Goal: Entertainment & Leisure: Consume media (video, audio)

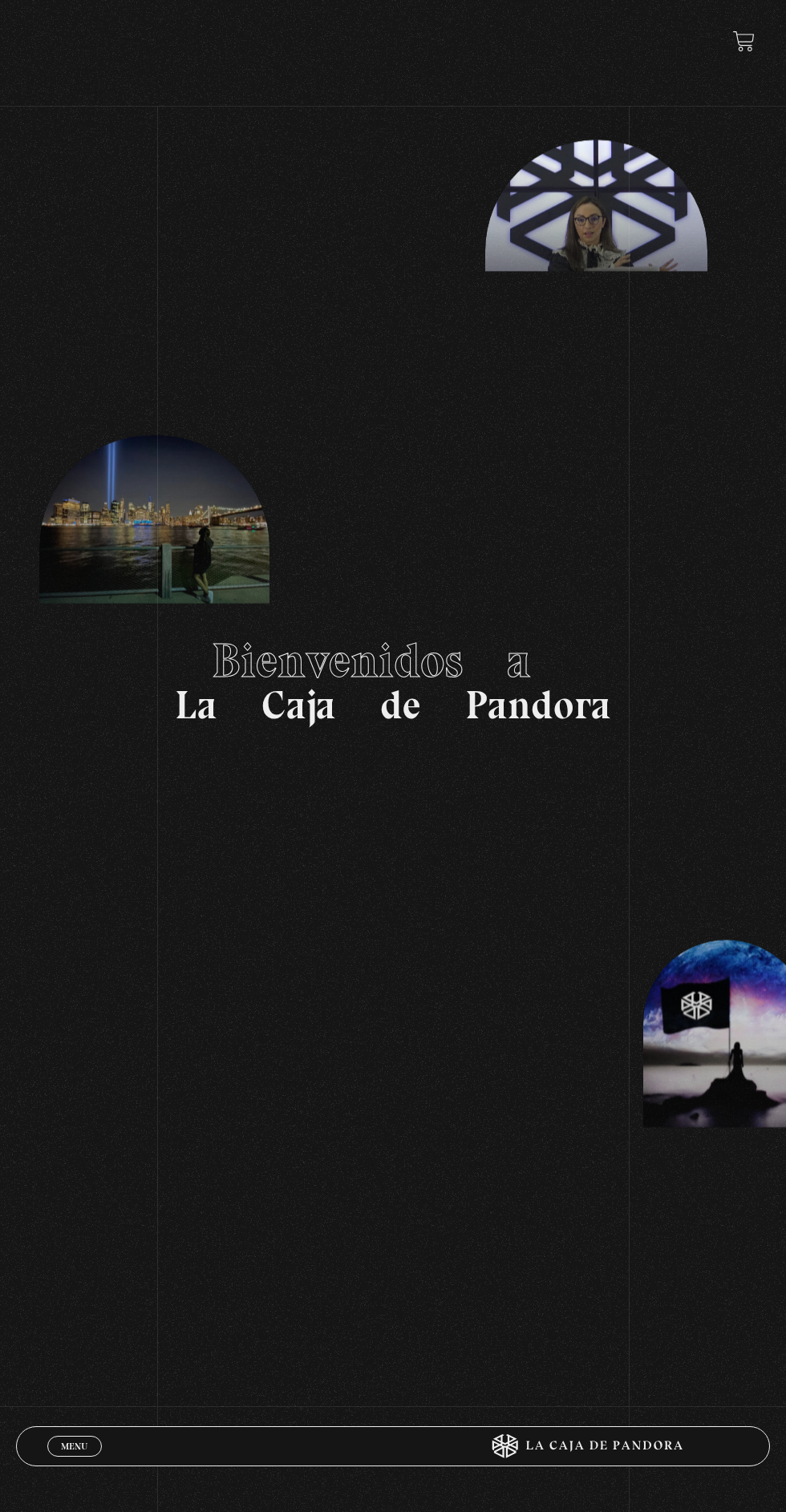
click at [65, 1442] on span "Menu" at bounding box center [74, 1447] width 27 height 10
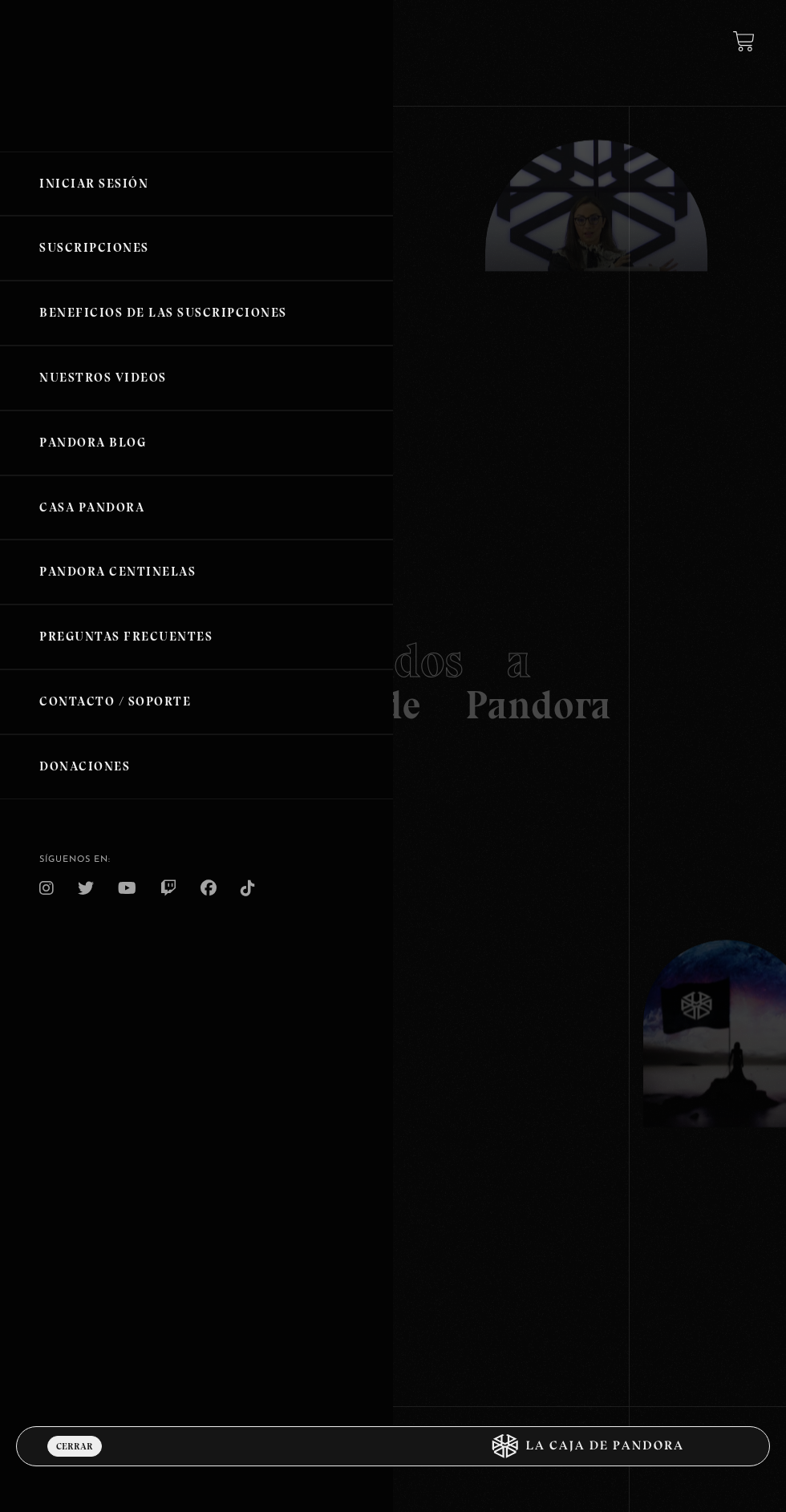
click at [240, 167] on link "Iniciar Sesión" at bounding box center [196, 184] width 393 height 65
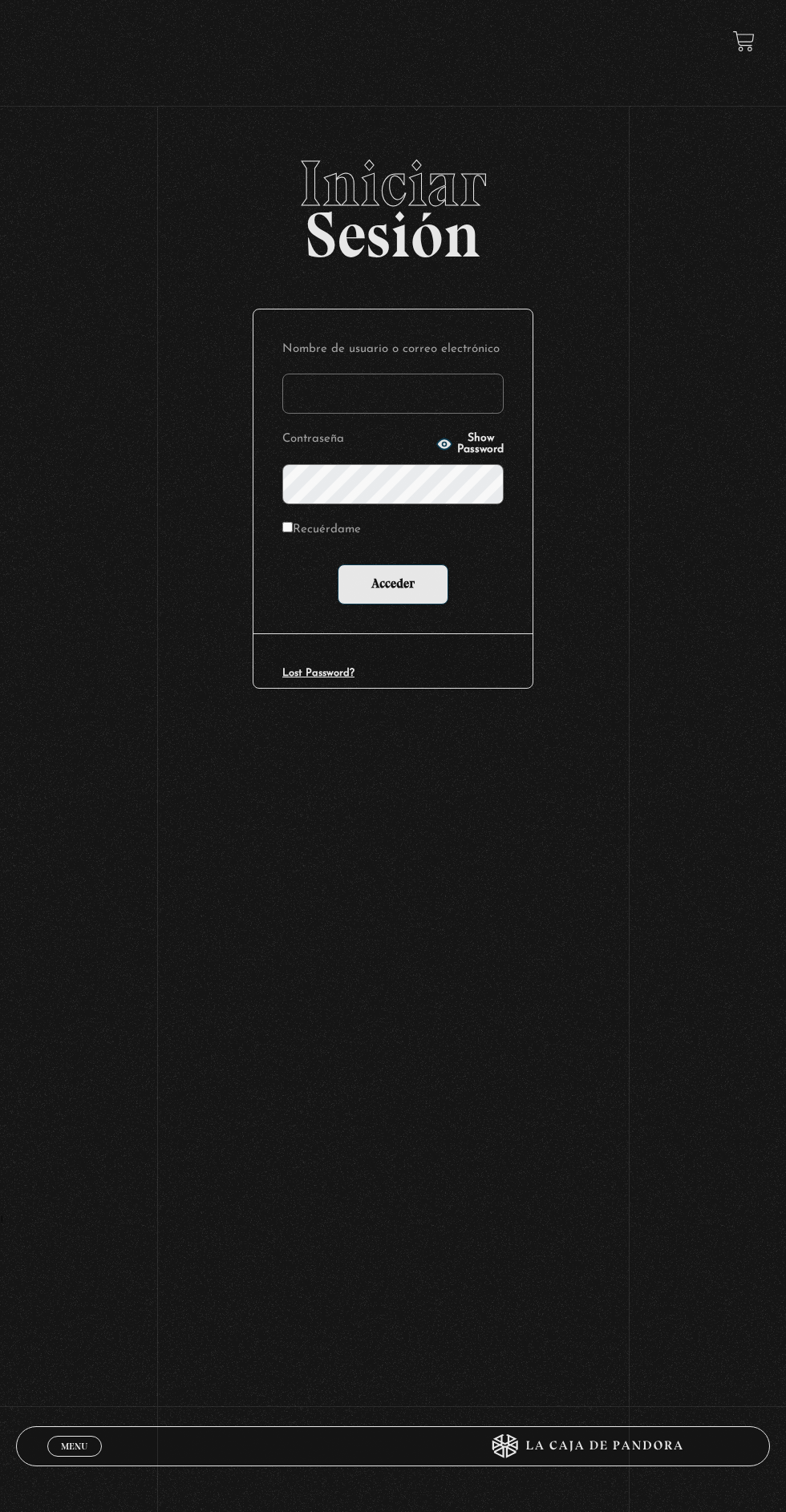
click at [417, 407] on input "Nombre de usuario o correo electrónico" at bounding box center [393, 394] width 221 height 40
type input "Alejandra Porras"
click at [337, 565] on input "Acceder" at bounding box center [392, 585] width 111 height 40
click at [408, 584] on input "Acceder" at bounding box center [392, 585] width 111 height 40
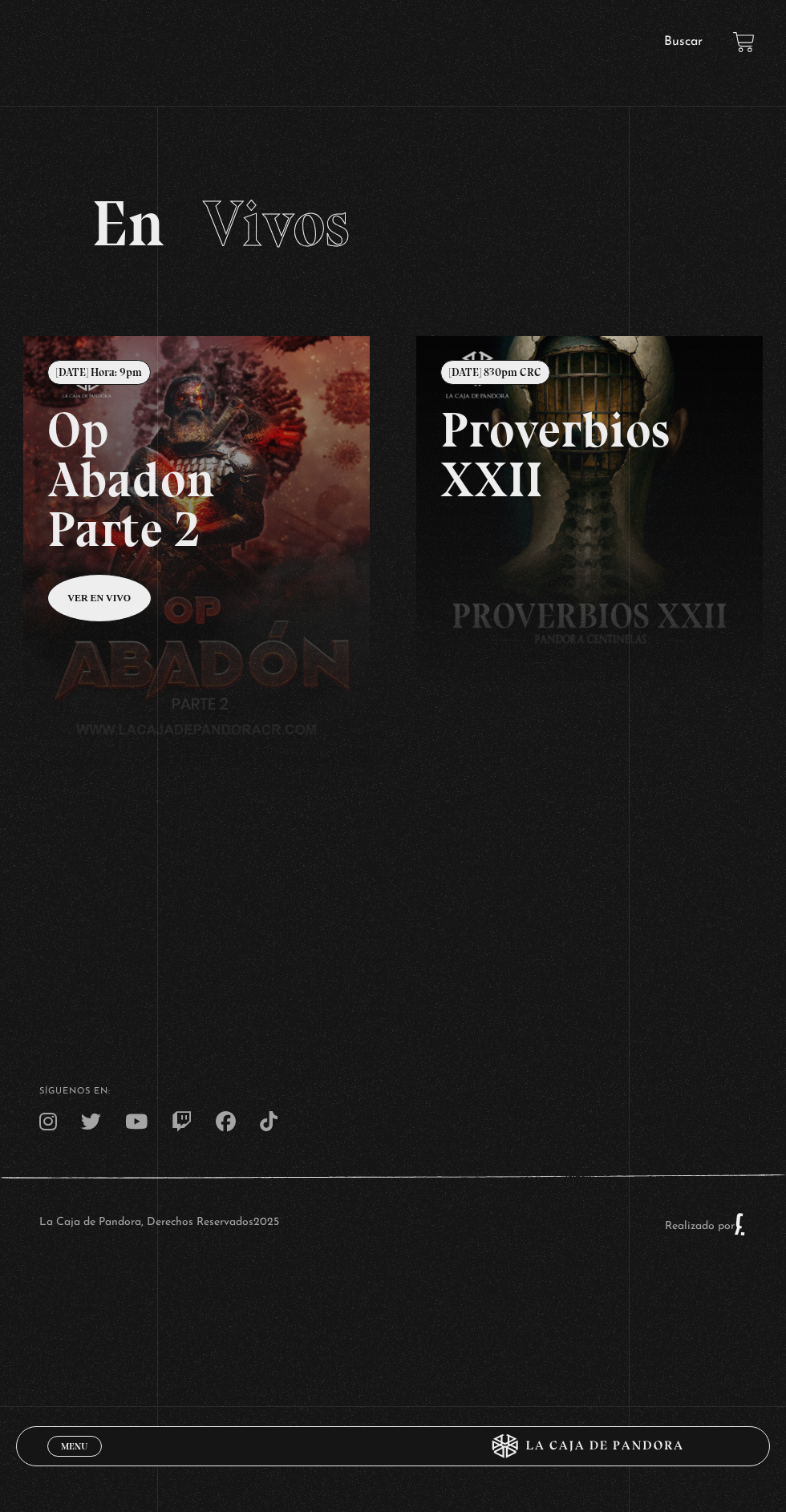
click at [79, 1317] on body "ingresar al sitio Ver Video Más Información Solicitar Por favor coloque su disp…" at bounding box center [393, 658] width 786 height 1317
click at [77, 1448] on span "Menu" at bounding box center [74, 1447] width 27 height 10
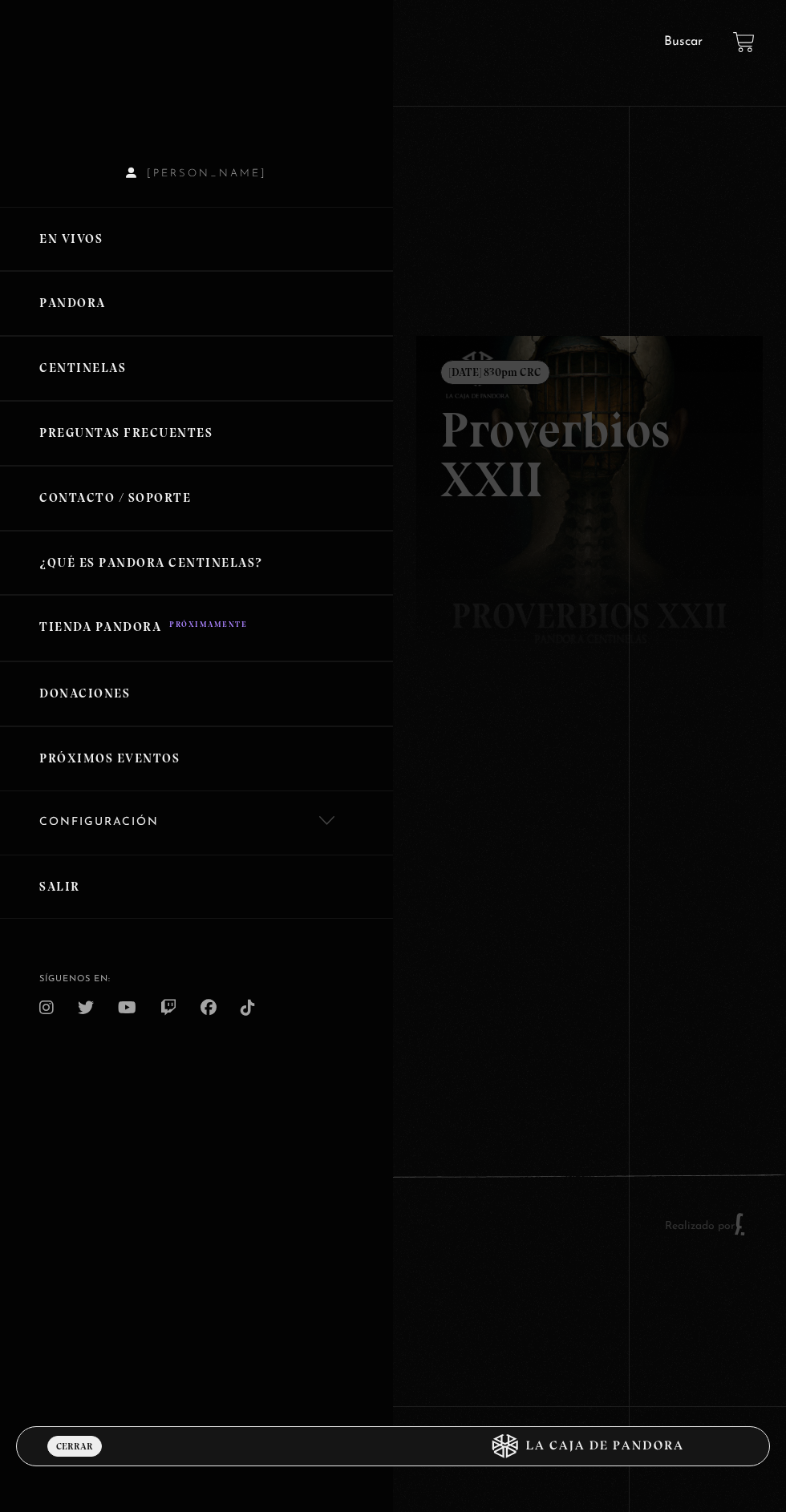
click at [243, 371] on link "Centinelas" at bounding box center [196, 368] width 393 height 65
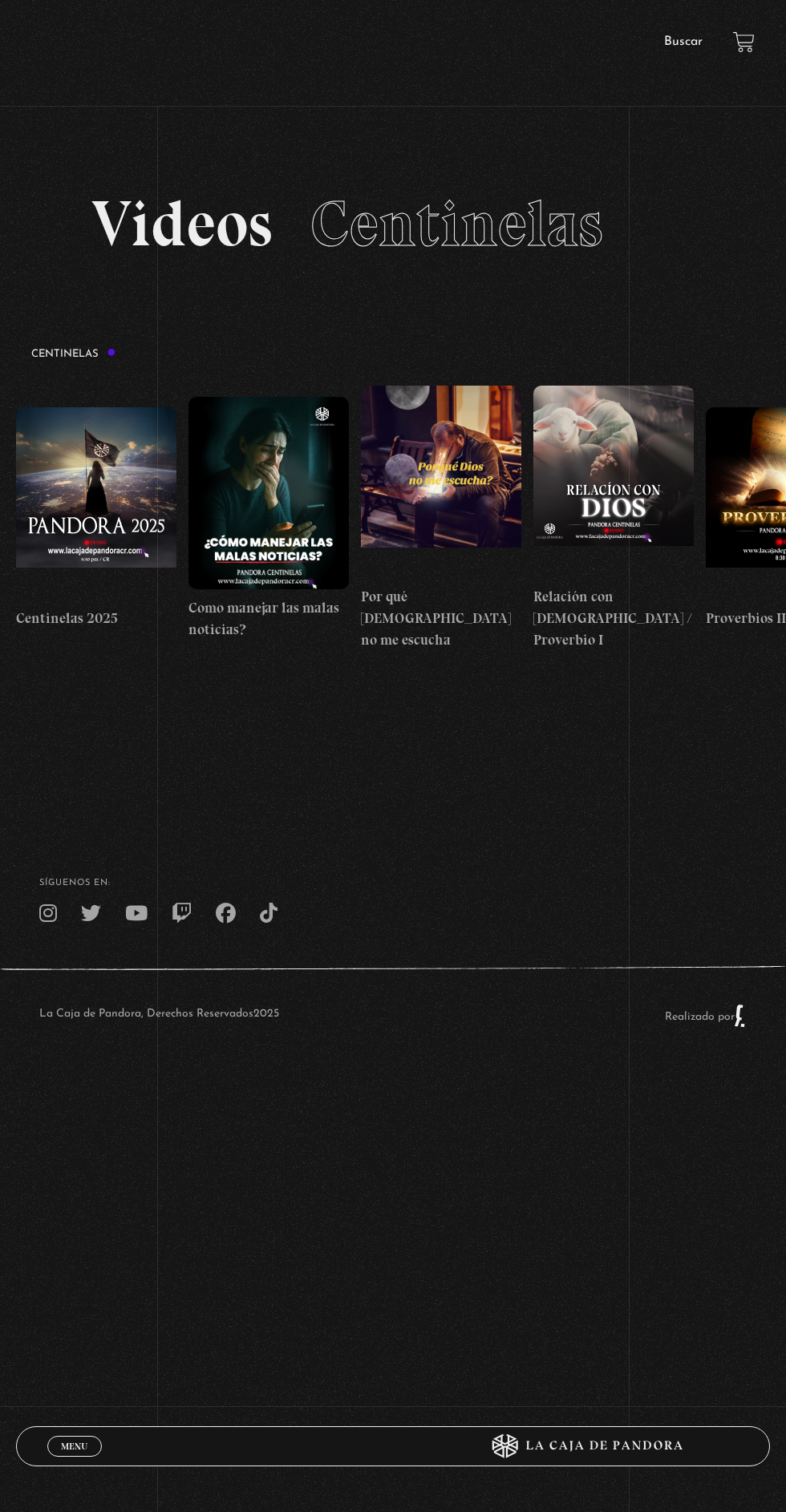
click at [675, 42] on link "Buscar" at bounding box center [684, 42] width 39 height 13
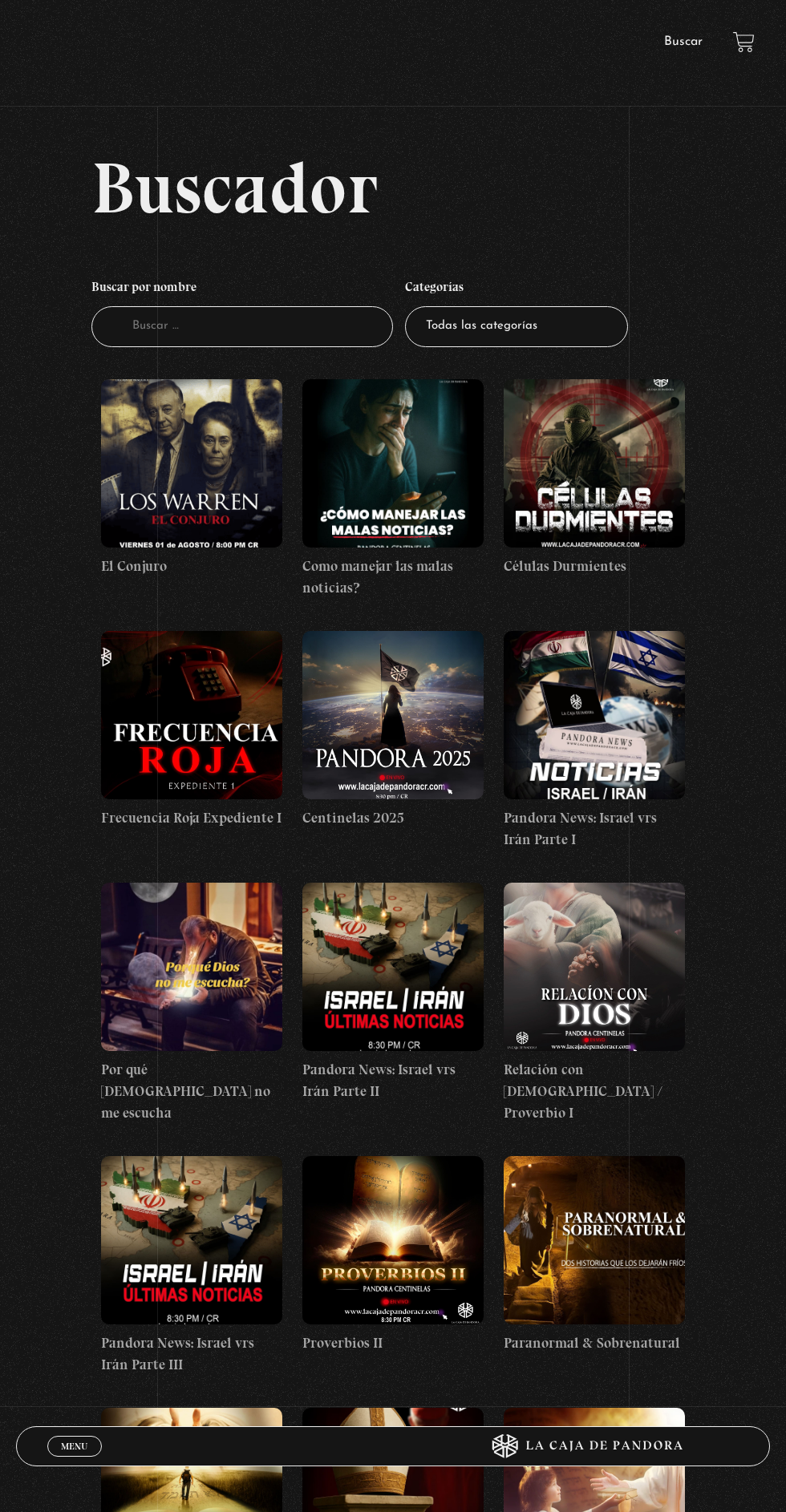
click at [223, 493] on figure at bounding box center [191, 463] width 182 height 169
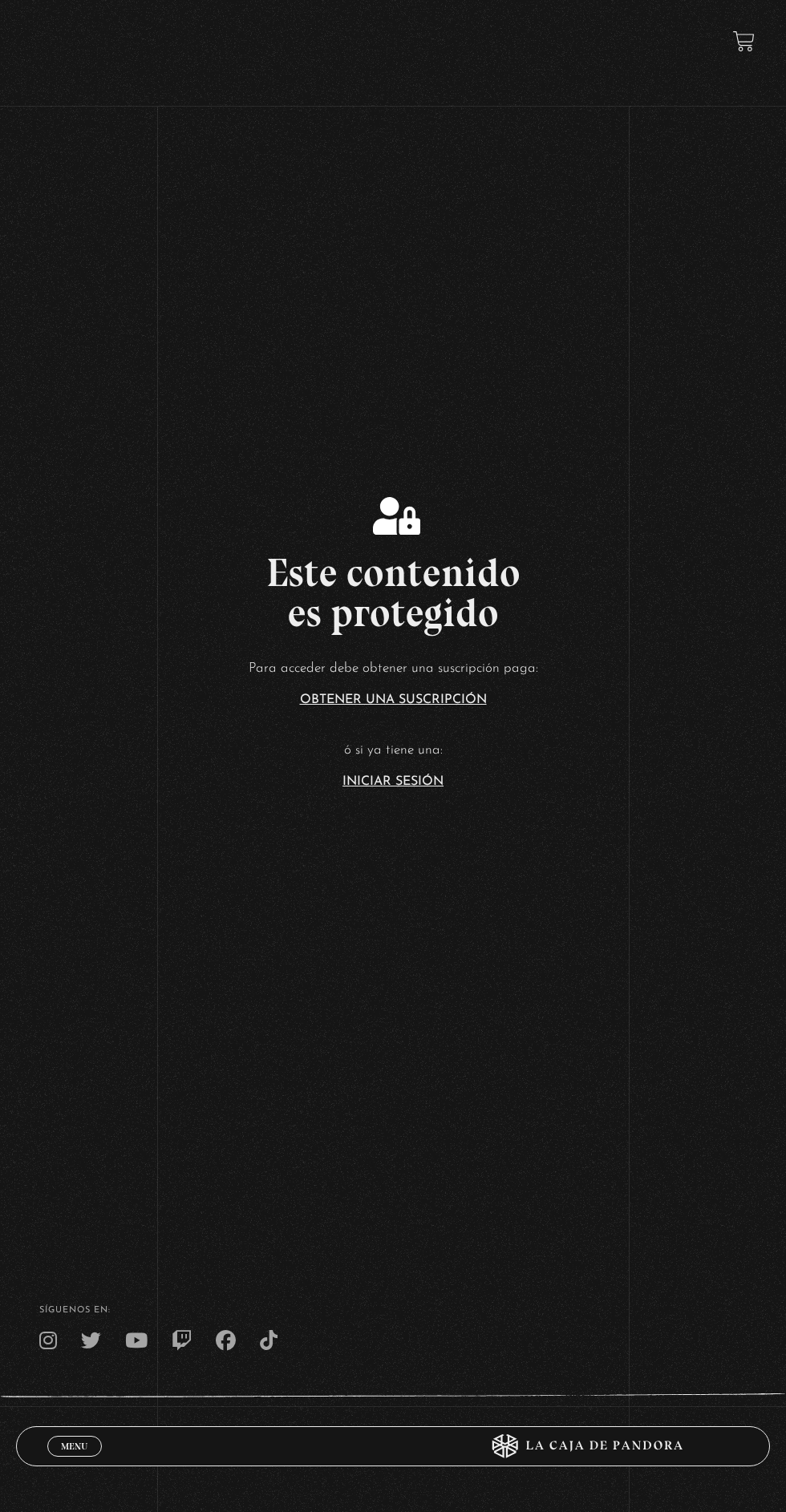
click at [430, 788] on link "Iniciar Sesión" at bounding box center [392, 782] width 101 height 13
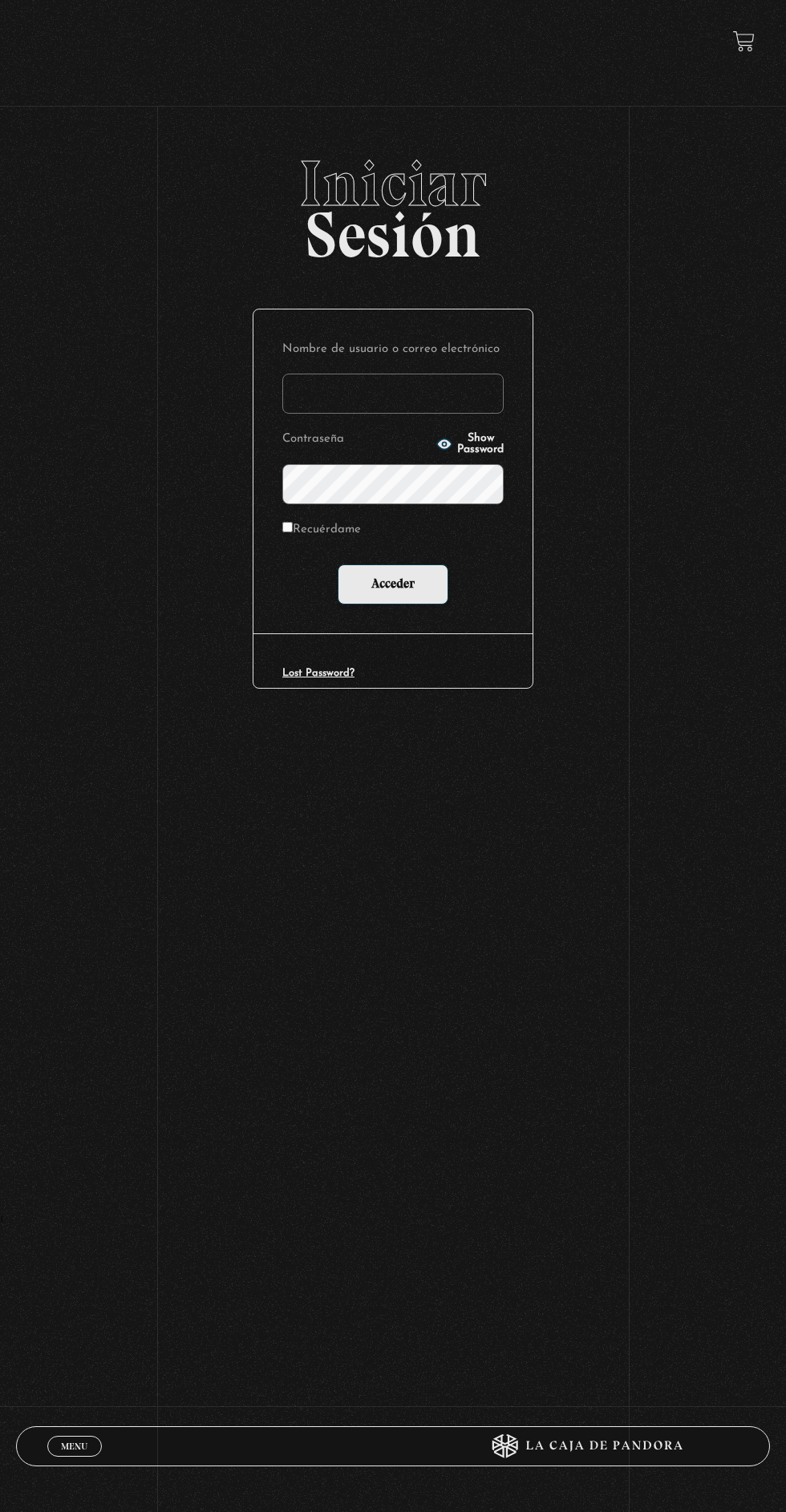
click at [410, 361] on label "Nombre de usuario o correo electrónico" at bounding box center [393, 349] width 221 height 23
click at [410, 374] on input "Nombre de usuario o correo electrónico" at bounding box center [393, 394] width 221 height 40
click at [396, 407] on input "Nombre de usuario o correo electrónico" at bounding box center [393, 394] width 221 height 40
type input "Alejandra Porras"
click at [337, 565] on input "Acceder" at bounding box center [392, 585] width 111 height 40
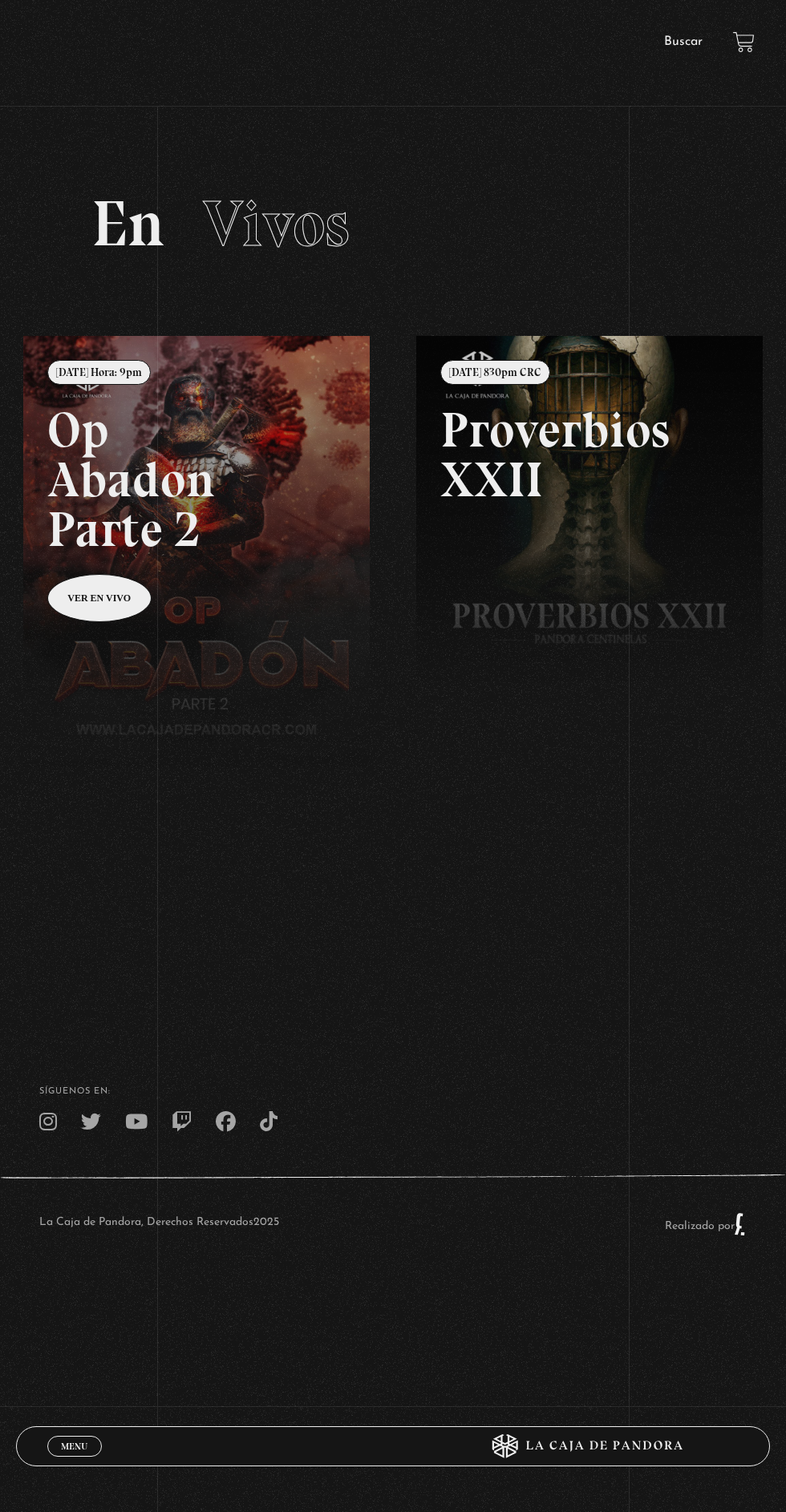
click at [691, 46] on link "Buscar" at bounding box center [684, 42] width 39 height 13
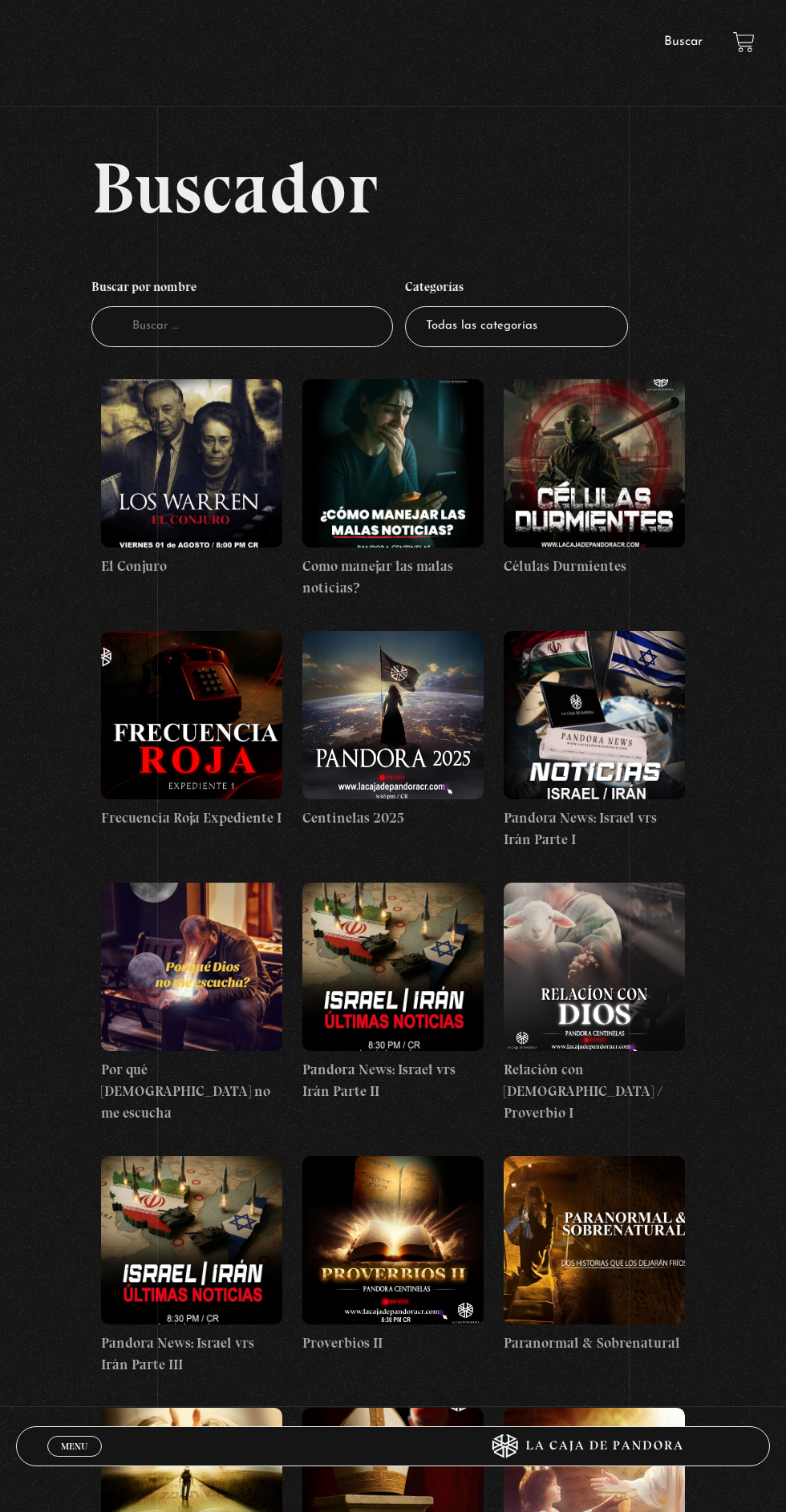
click at [239, 445] on figure at bounding box center [191, 463] width 182 height 169
